Goal: Information Seeking & Learning: Learn about a topic

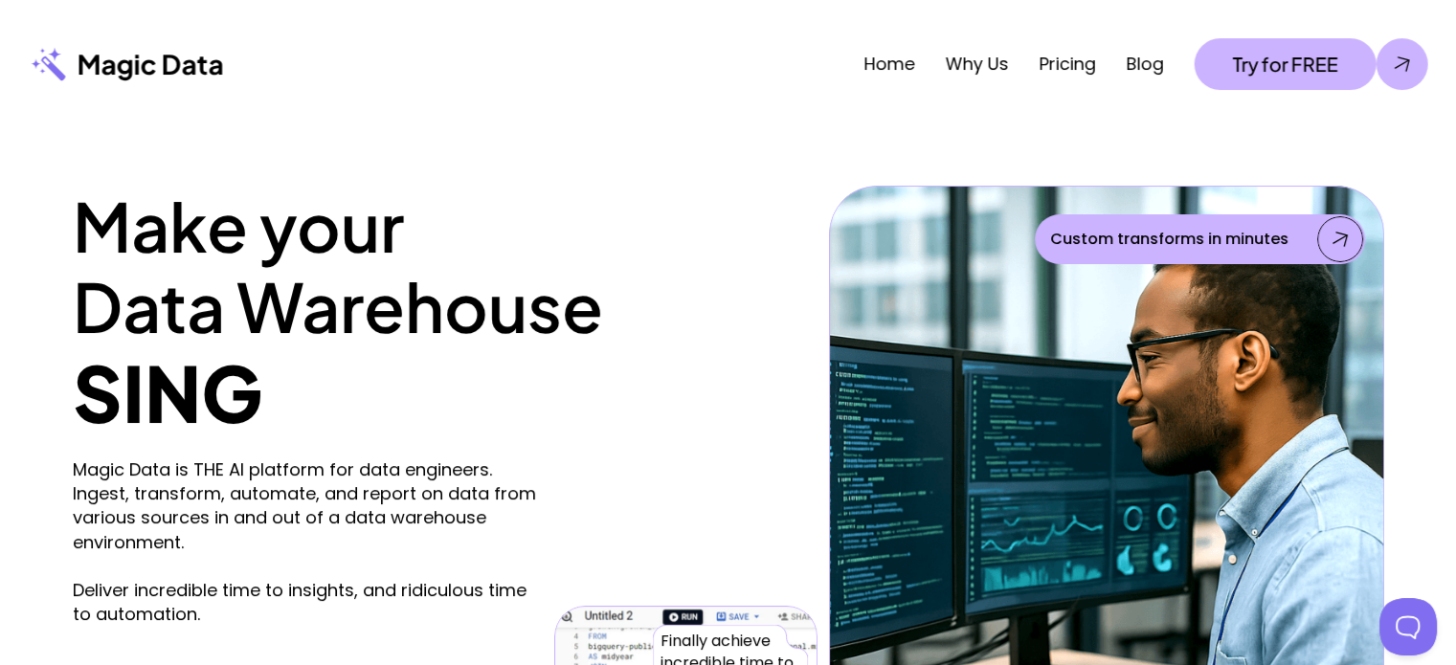
click at [318, 316] on h1 "Make your Data Warehouse" at bounding box center [445, 266] width 745 height 161
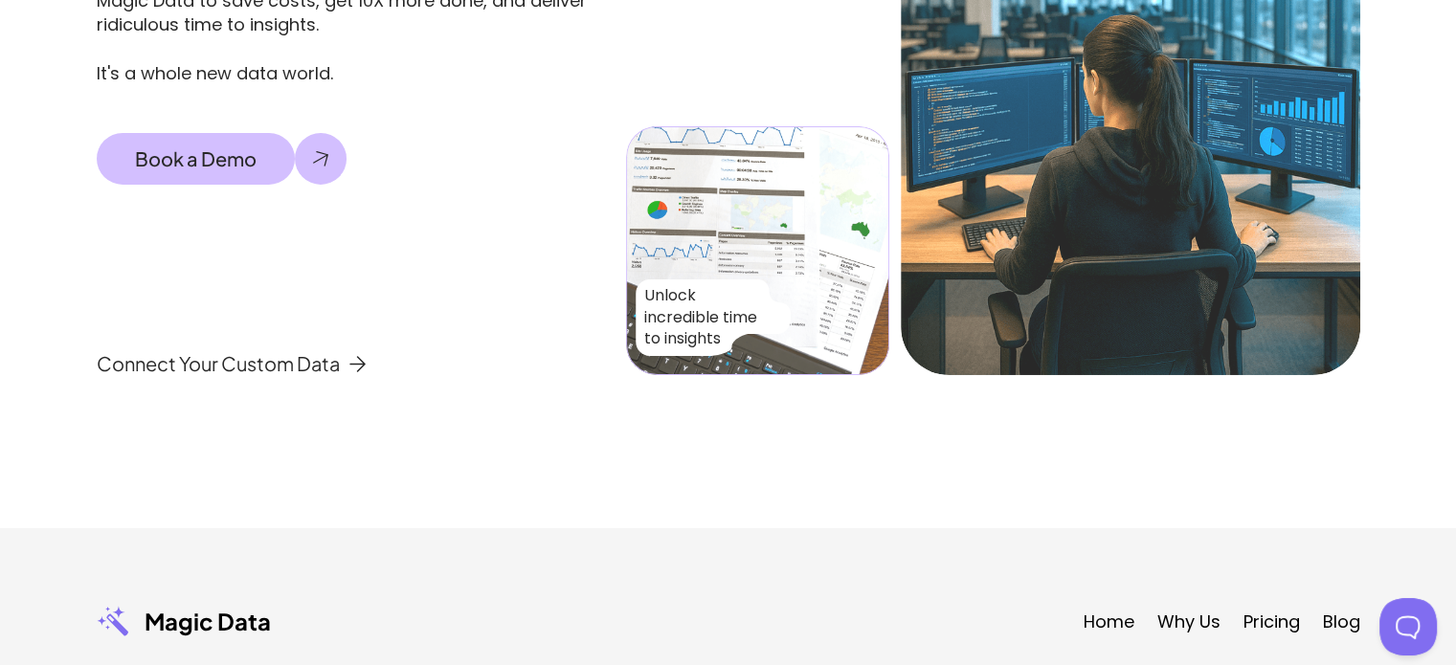
scroll to position [6647, 0]
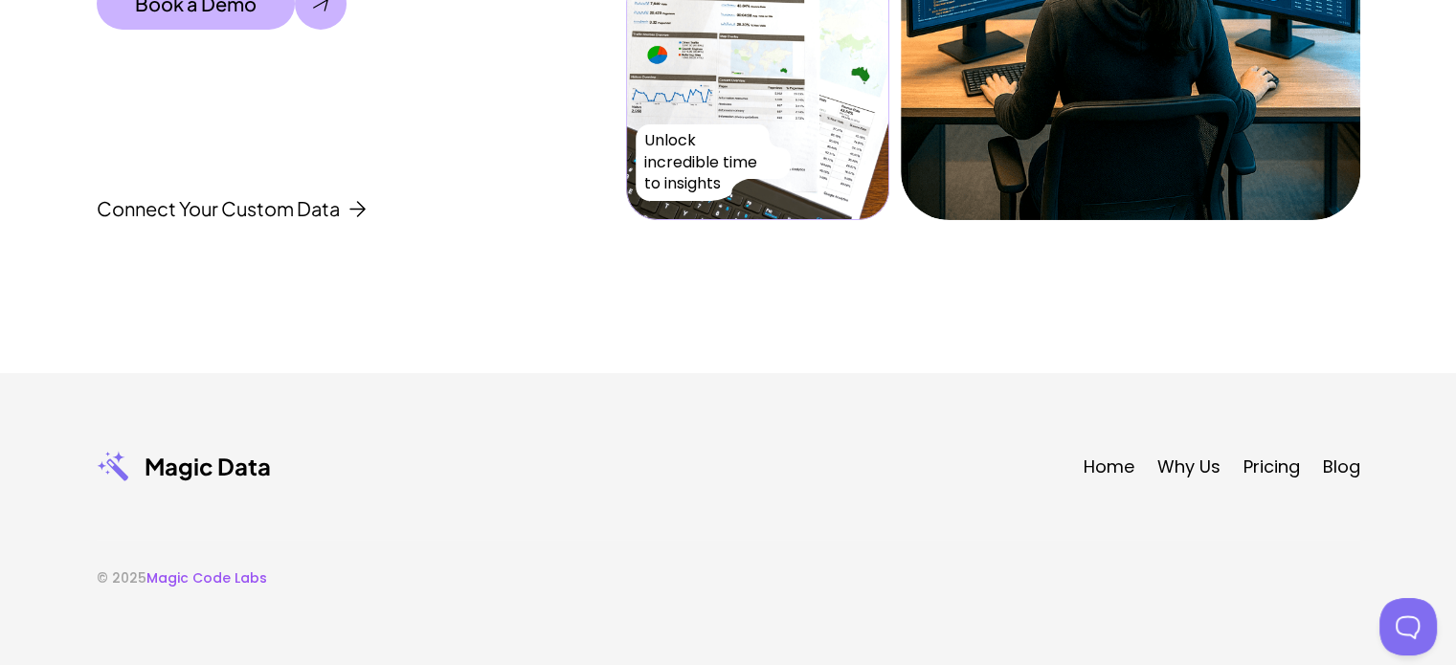
click at [222, 466] on p "Magic Data" at bounding box center [208, 467] width 126 height 30
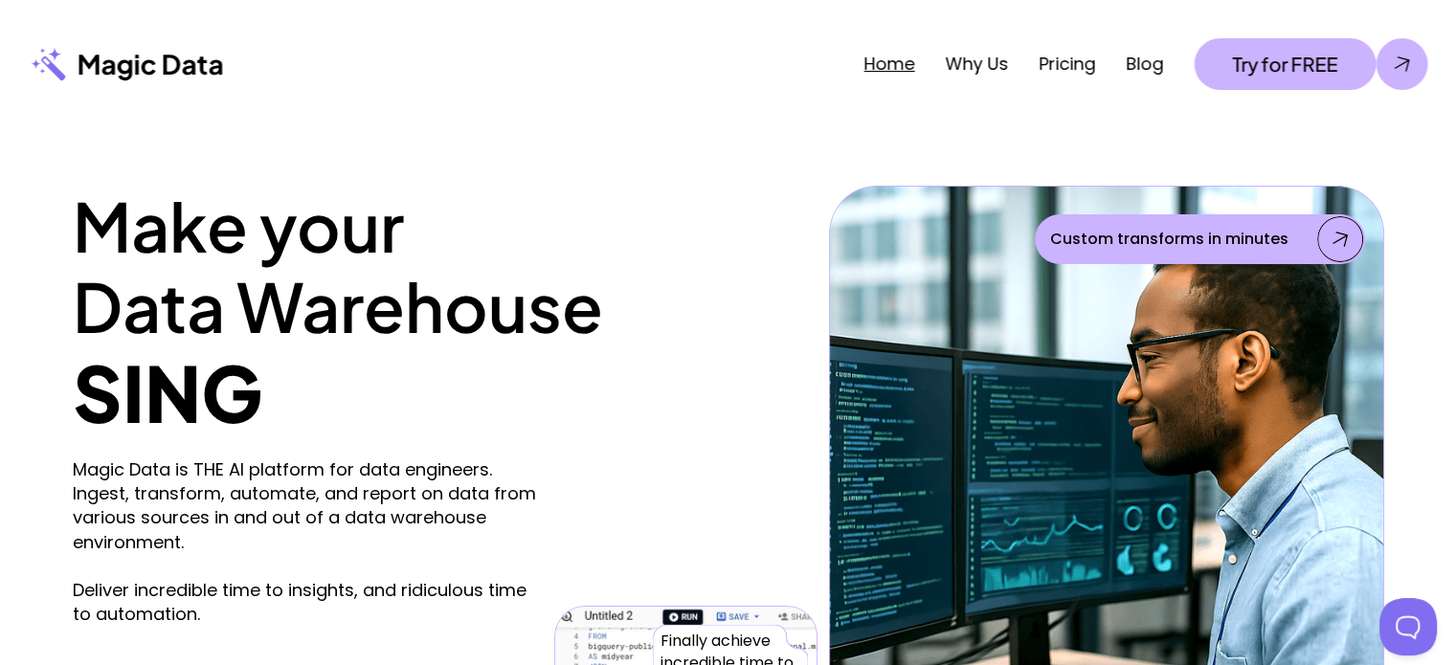
click at [875, 66] on link "Home" at bounding box center [889, 64] width 51 height 24
drag, startPoint x: 119, startPoint y: 467, endPoint x: 380, endPoint y: 547, distance: 273.2
click at [380, 547] on p "Magic Data is THE AI platform for data engineers. Ingest, transform, automate, …" at bounding box center [309, 542] width 472 height 169
click at [249, 549] on p "Magic Data is THE AI platform for data engineers. Ingest, transform, automate, …" at bounding box center [309, 542] width 472 height 169
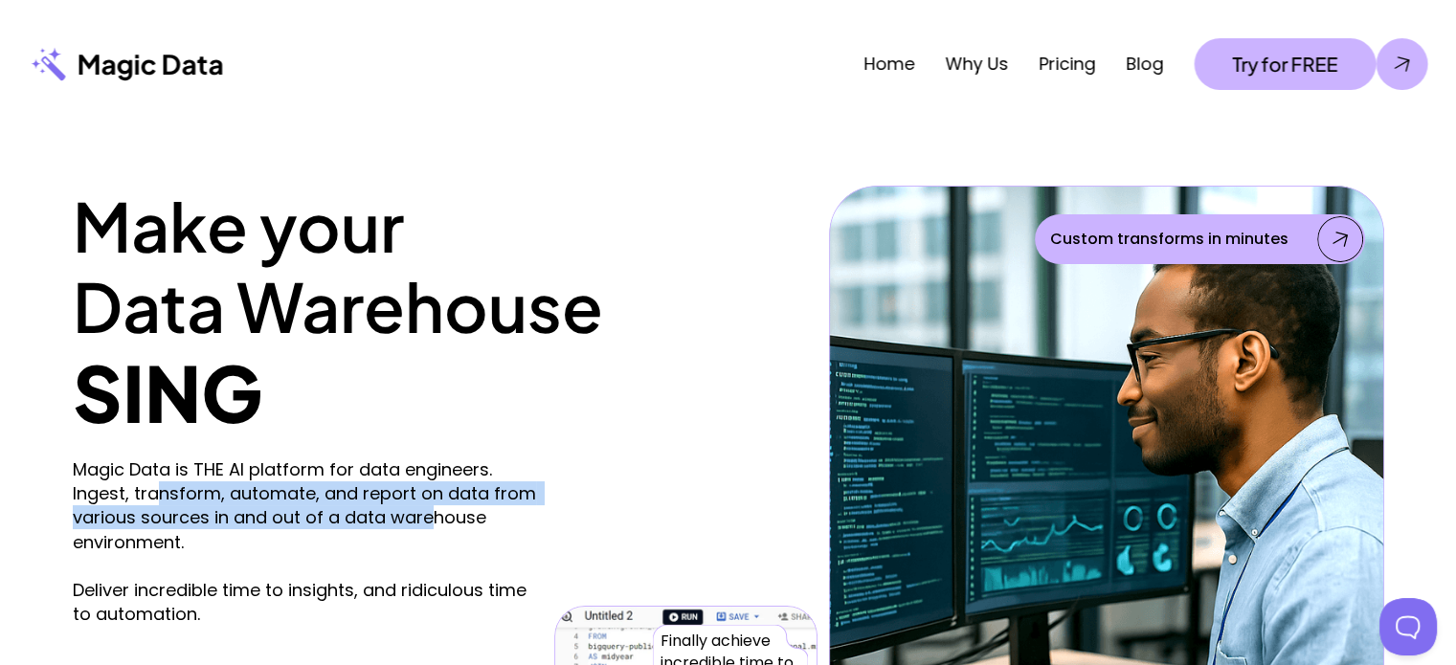
drag, startPoint x: 153, startPoint y: 497, endPoint x: 425, endPoint y: 523, distance: 273.1
click at [425, 523] on p "Magic Data is THE AI platform for data engineers. Ingest, transform, automate, …" at bounding box center [309, 542] width 472 height 169
click at [344, 524] on p "Magic Data is THE AI platform for data engineers. Ingest, transform, automate, …" at bounding box center [309, 542] width 472 height 169
click at [194, 515] on p "Magic Data is THE AI platform for data engineers. Ingest, transform, automate, …" at bounding box center [309, 542] width 472 height 169
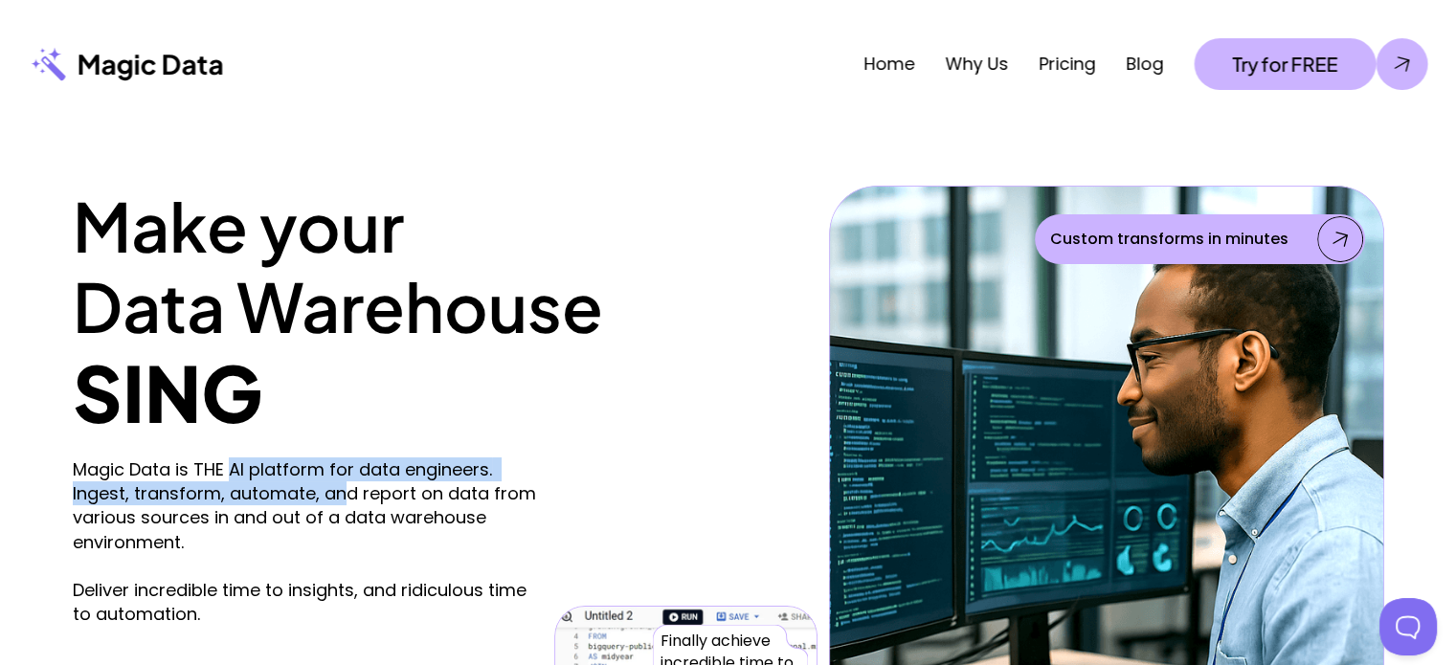
drag, startPoint x: 238, startPoint y: 474, endPoint x: 341, endPoint y: 496, distance: 104.8
click at [341, 496] on p "Magic Data is THE AI platform for data engineers. Ingest, transform, automate, …" at bounding box center [309, 542] width 472 height 169
